Goal: Use online tool/utility: Use online tool/utility

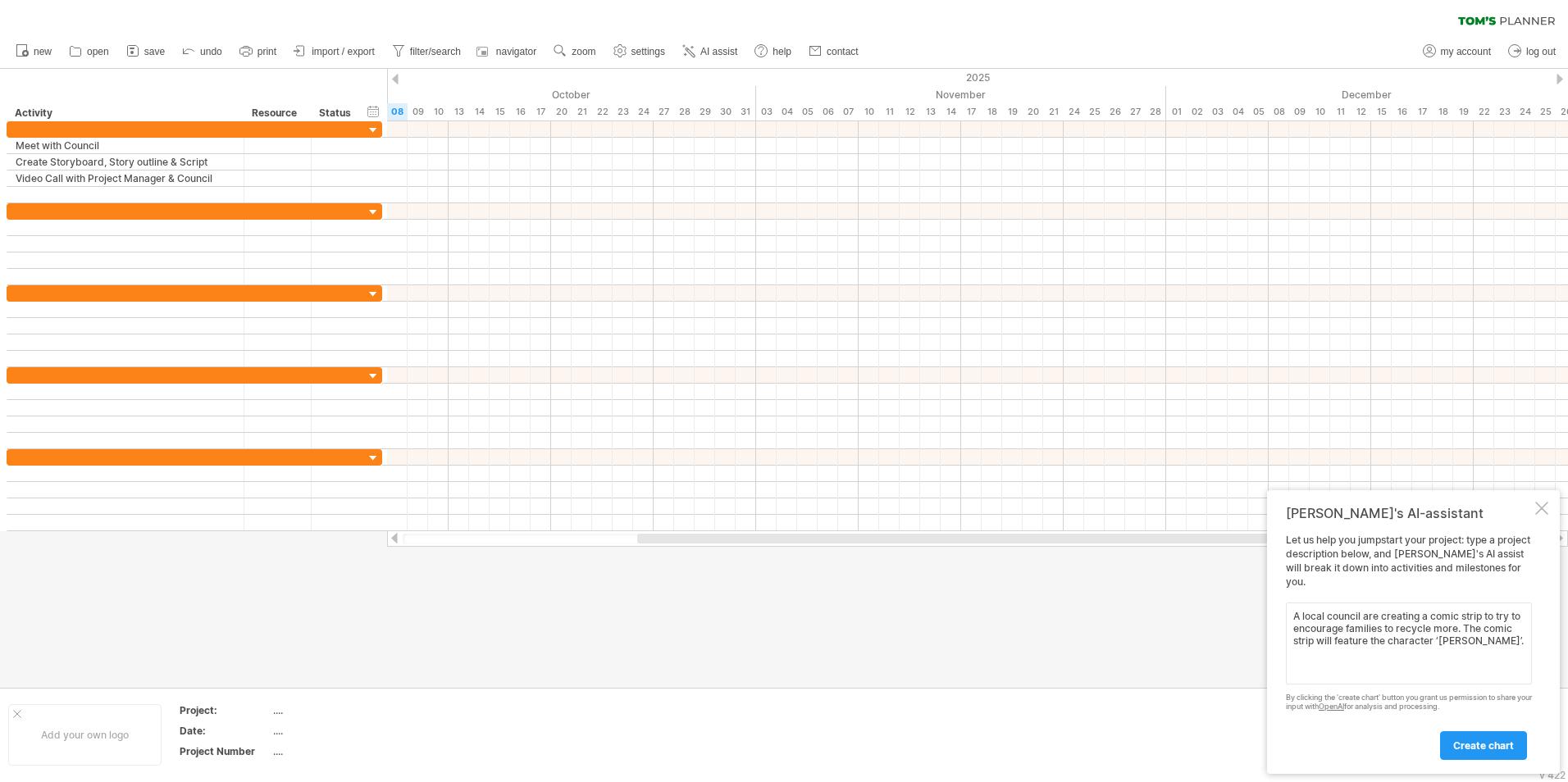
type textarea "A local council are creating a comic strip to try to encourage families to recy…"
click at [1473, 727] on div "create chart" at bounding box center [1409, 738] width 246 height 41
click at [1475, 748] on span "create chart" at bounding box center [1483, 746] width 61 height 12
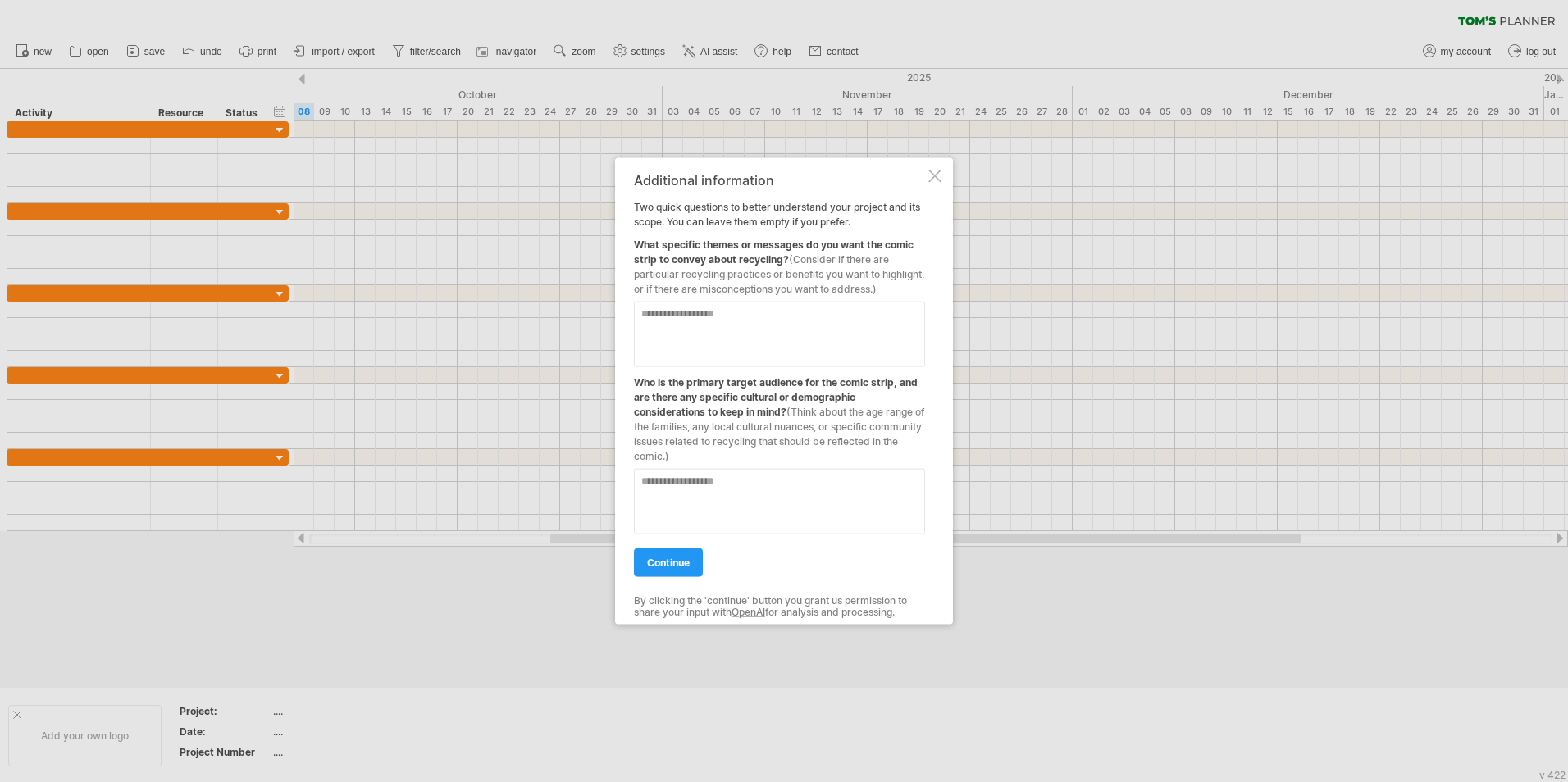
click at [828, 330] on textarea at bounding box center [780, 335] width 291 height 65
type textarea "**********"
click at [688, 569] on span "continue" at bounding box center [668, 563] width 42 height 12
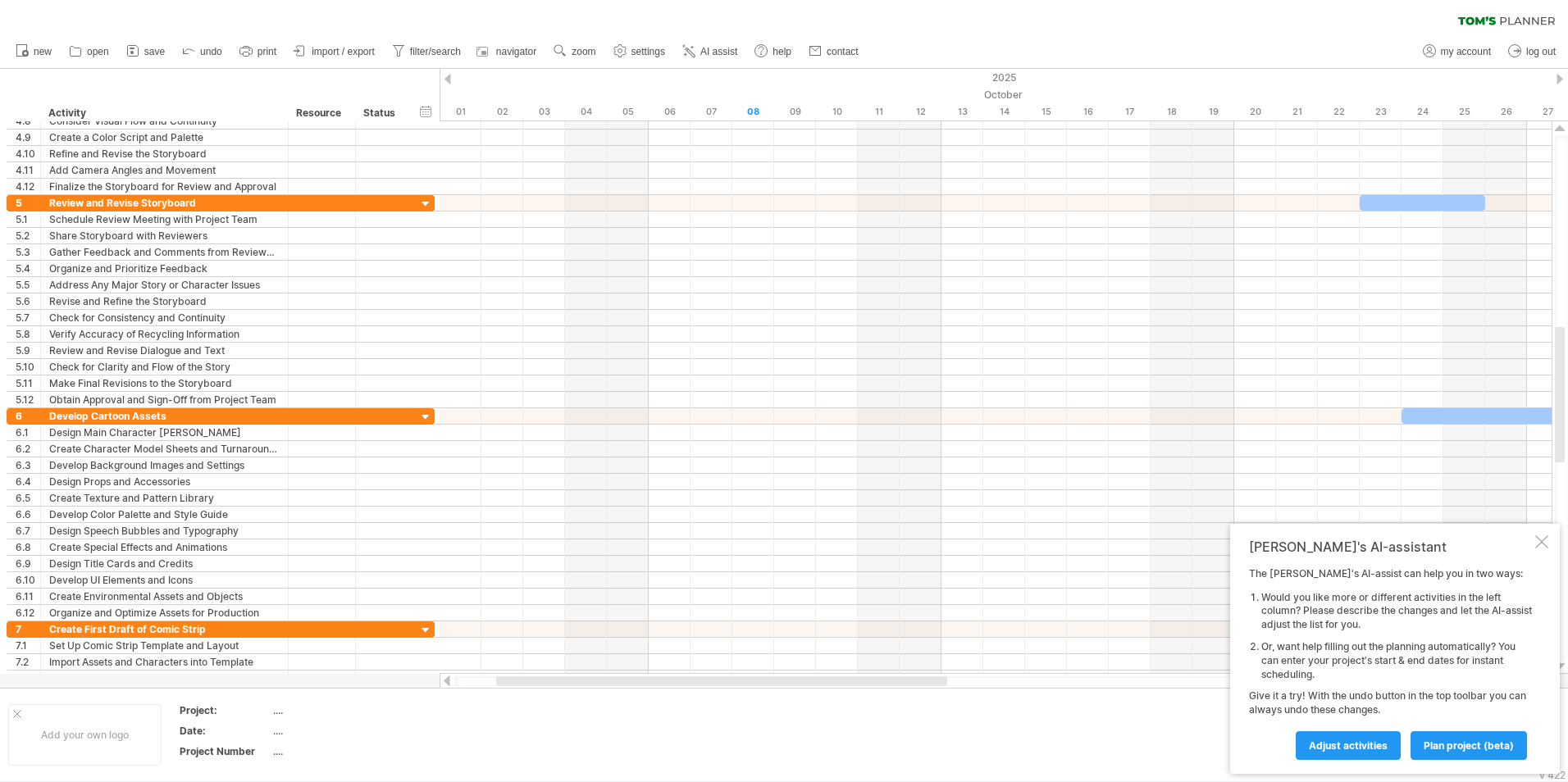
drag, startPoint x: 660, startPoint y: 679, endPoint x: 551, endPoint y: 681, distance: 109.0
click at [548, 681] on div at bounding box center [721, 680] width 451 height 10
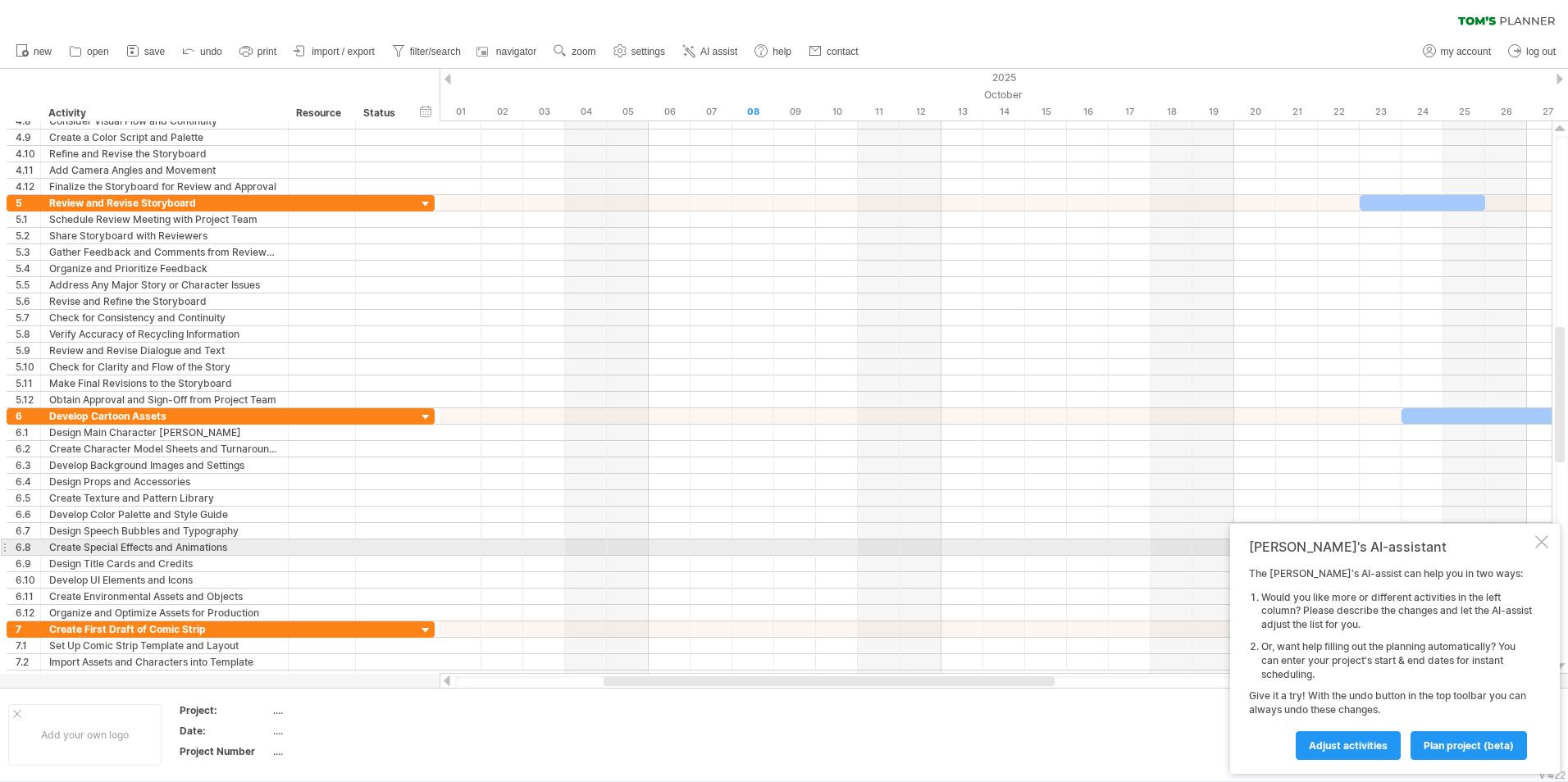
click at [1542, 550] on div "[PERSON_NAME]'s AI-assistant The [PERSON_NAME]'s AI-assist can help you in two …" at bounding box center [1395, 649] width 329 height 250
click at [1545, 539] on div at bounding box center [1542, 542] width 13 height 13
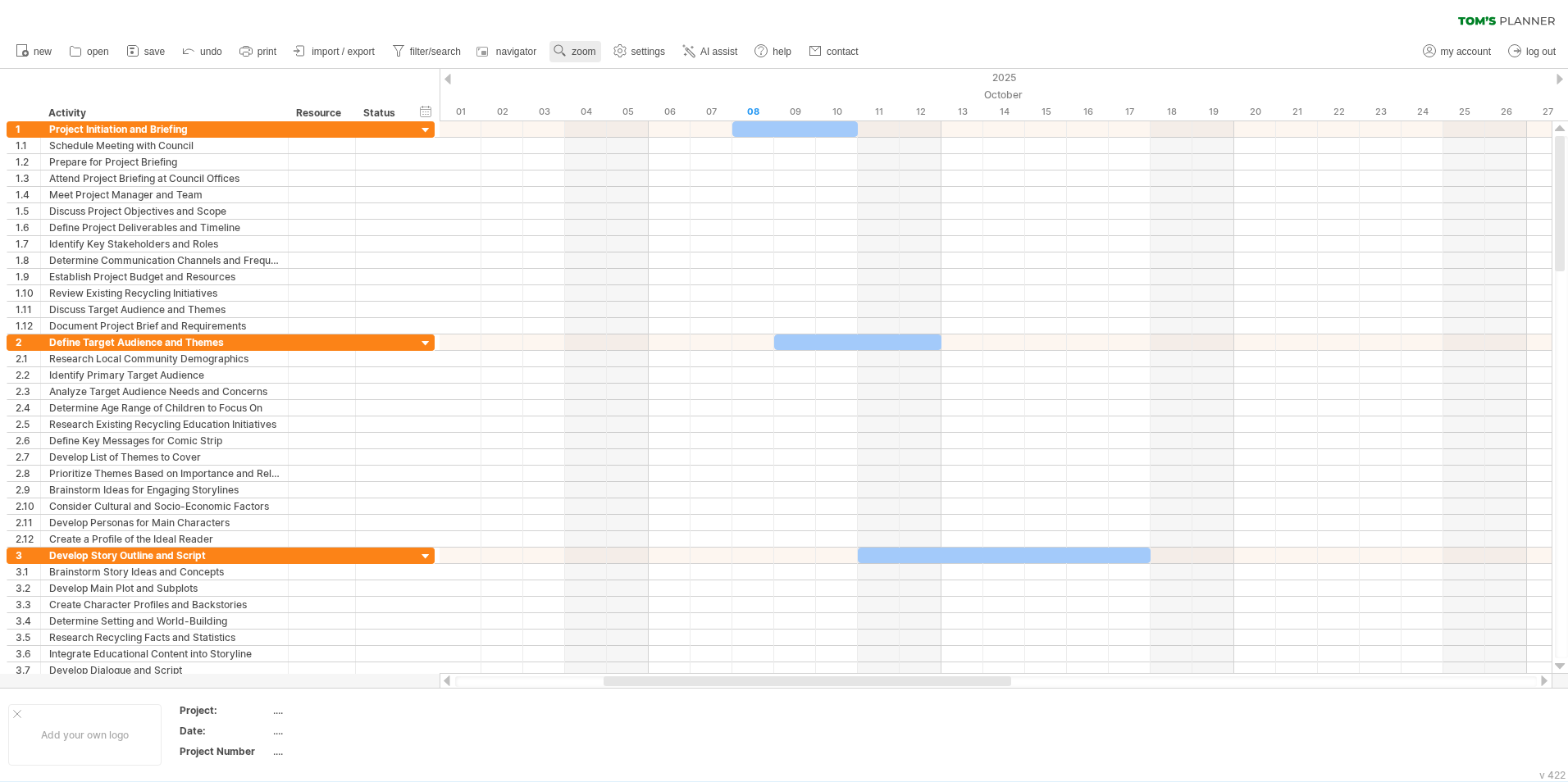
click at [577, 52] on span "zoom" at bounding box center [584, 51] width 24 height 11
click at [628, 75] on div "Month" at bounding box center [630, 74] width 91 height 26
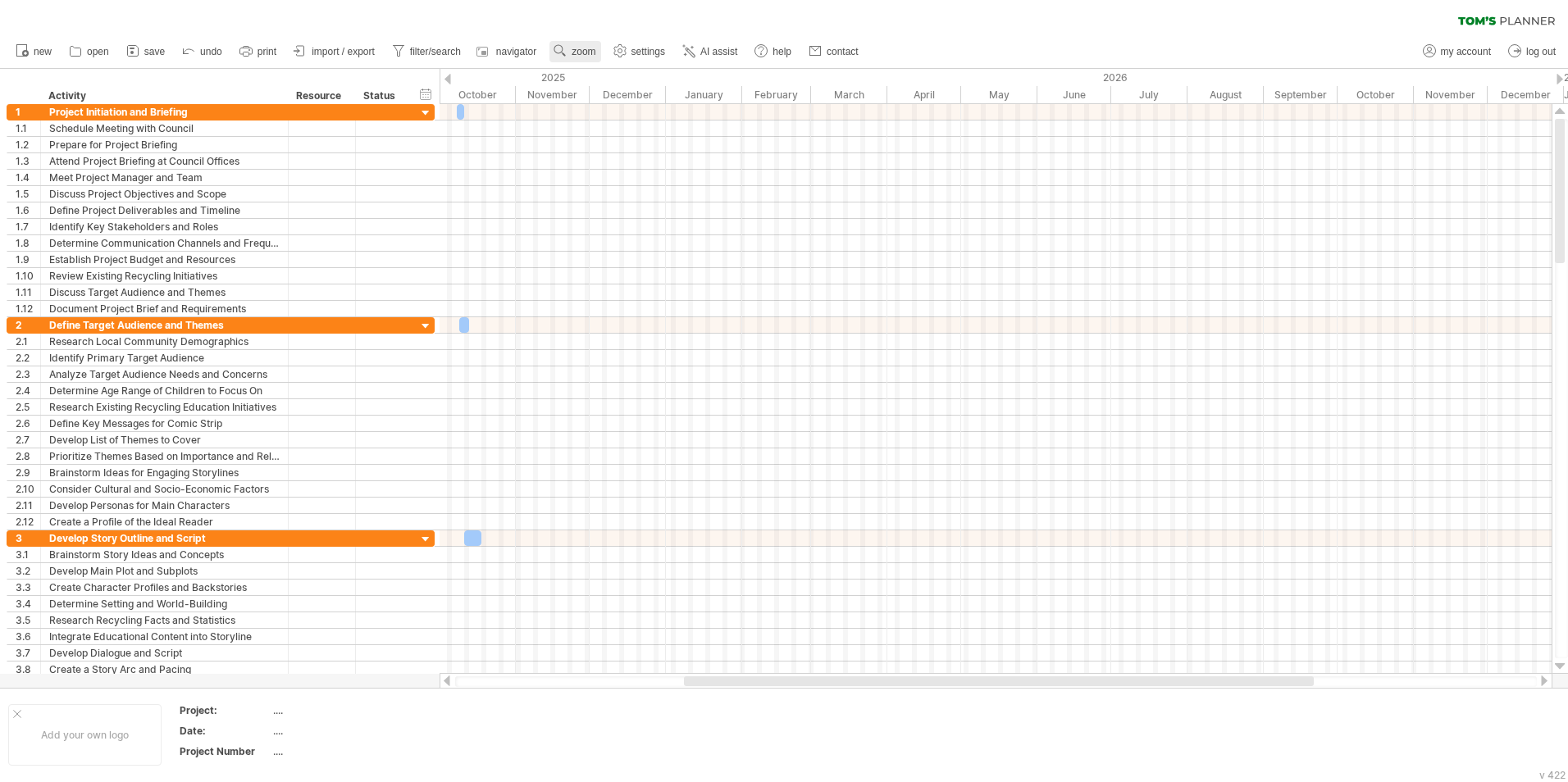
click at [572, 54] on link "zoom" at bounding box center [575, 51] width 51 height 21
click at [635, 43] on link "settings" at bounding box center [639, 51] width 61 height 21
select select "*"
select select "**"
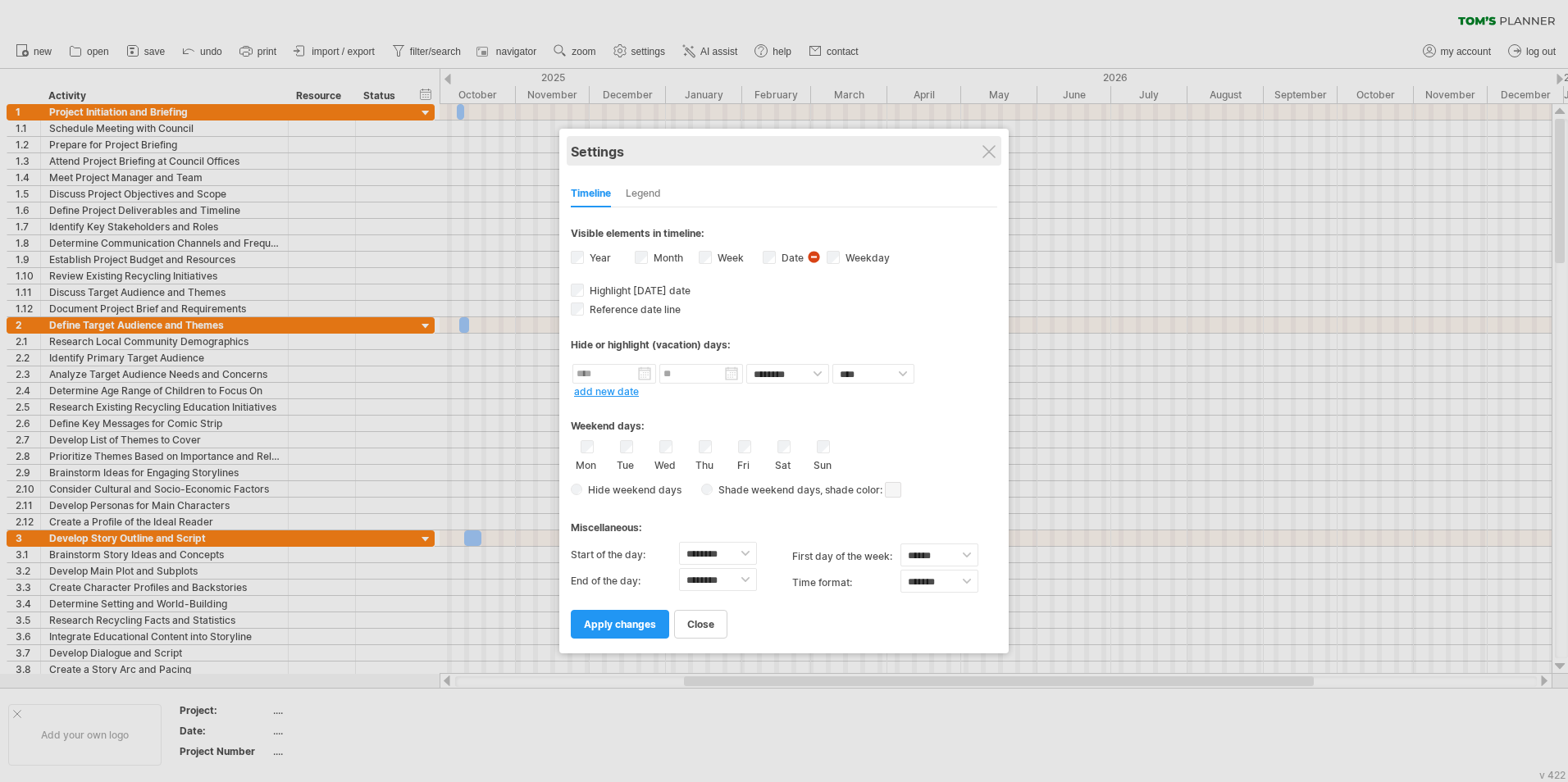
click at [978, 150] on div "Settings" at bounding box center [784, 150] width 426 height 29
click at [991, 147] on div at bounding box center [989, 151] width 13 height 13
